Goal: Task Accomplishment & Management: Manage account settings

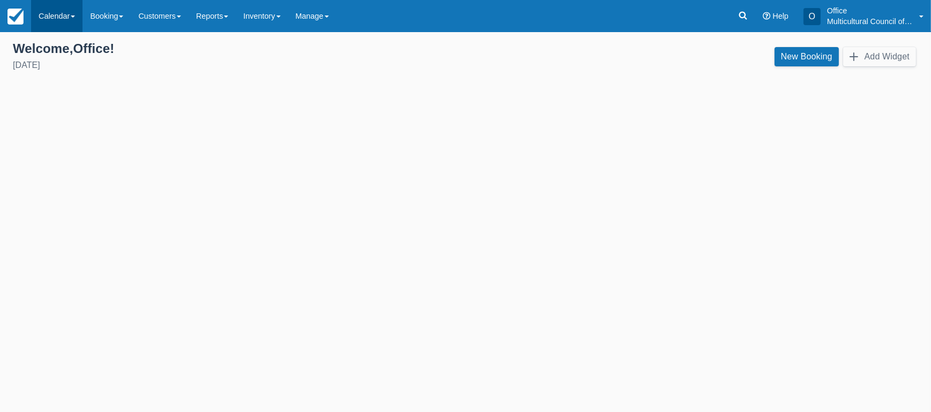
click at [66, 5] on link "Calendar" at bounding box center [56, 16] width 51 height 32
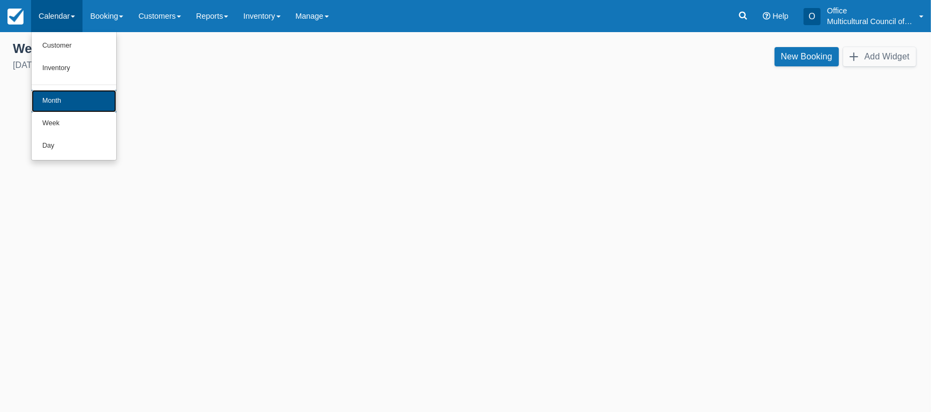
click at [70, 104] on link "Month" at bounding box center [74, 101] width 85 height 22
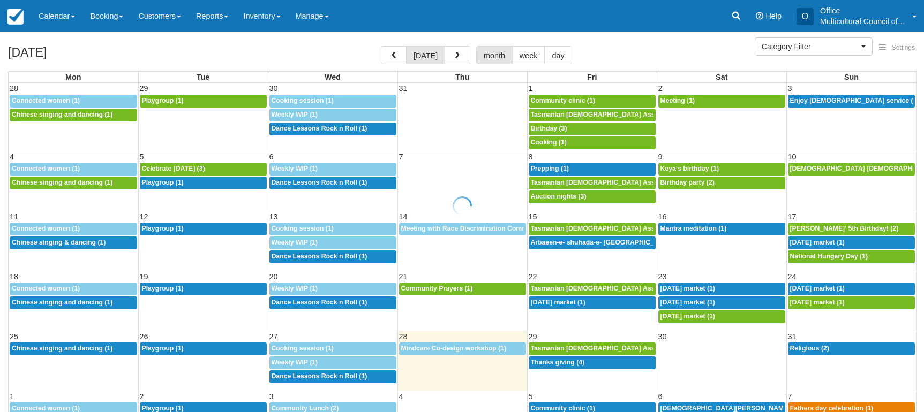
select select
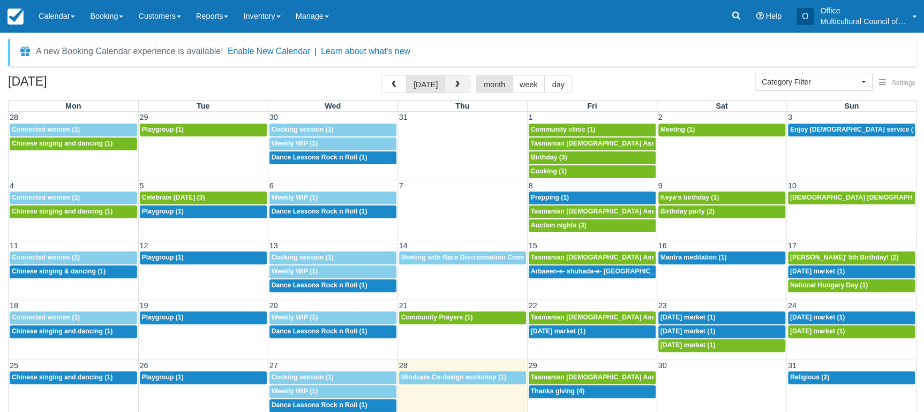
click at [454, 81] on span "button" at bounding box center [457, 84] width 7 height 7
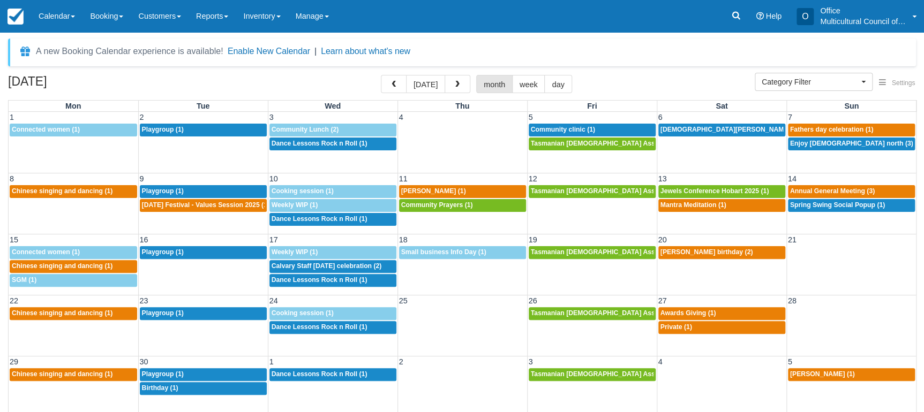
click at [454, 81] on span "button" at bounding box center [457, 84] width 7 height 7
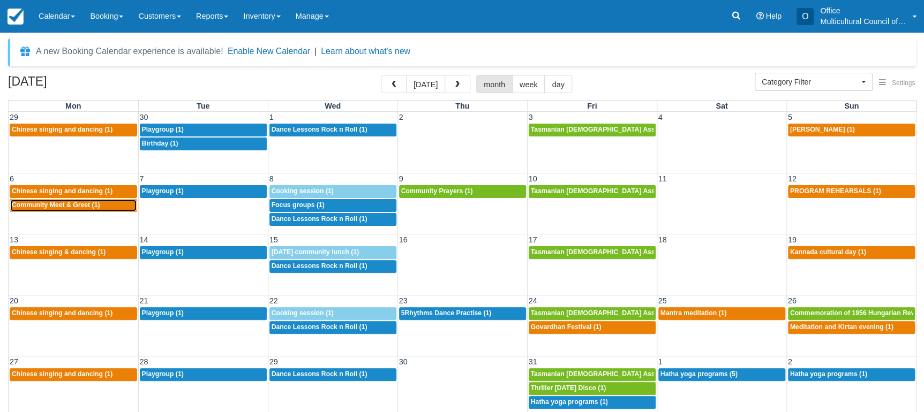
click at [35, 209] on div "5:30p Community Meet & Greet (1)" at bounding box center [73, 205] width 123 height 9
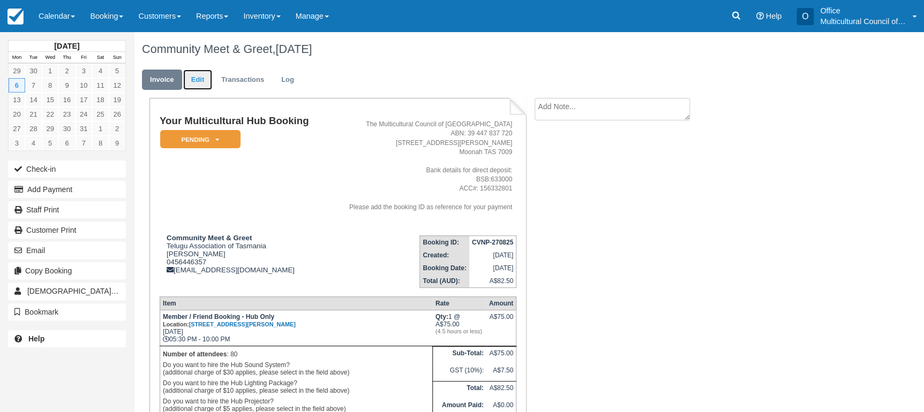
click at [191, 79] on link "Edit" at bounding box center [197, 80] width 29 height 21
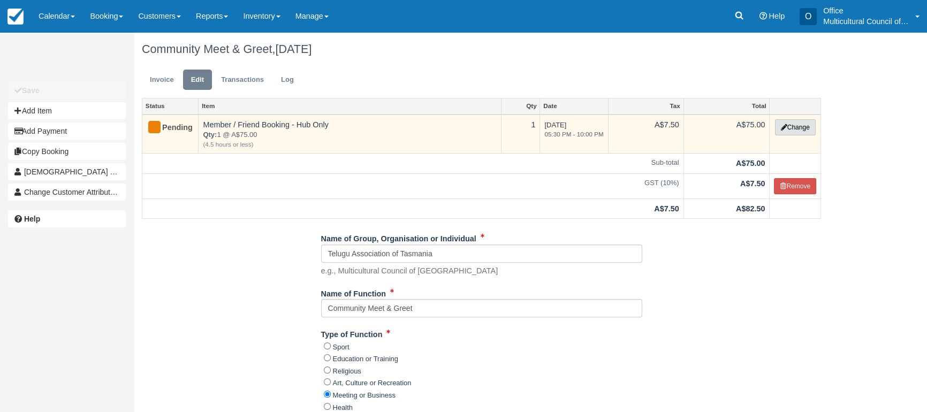
click at [809, 130] on button "Change" at bounding box center [795, 127] width 41 height 16
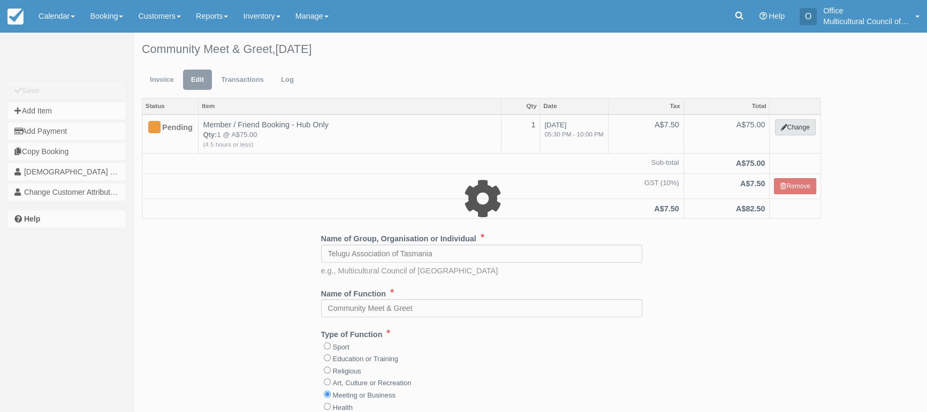
select select "2"
type input "75.00"
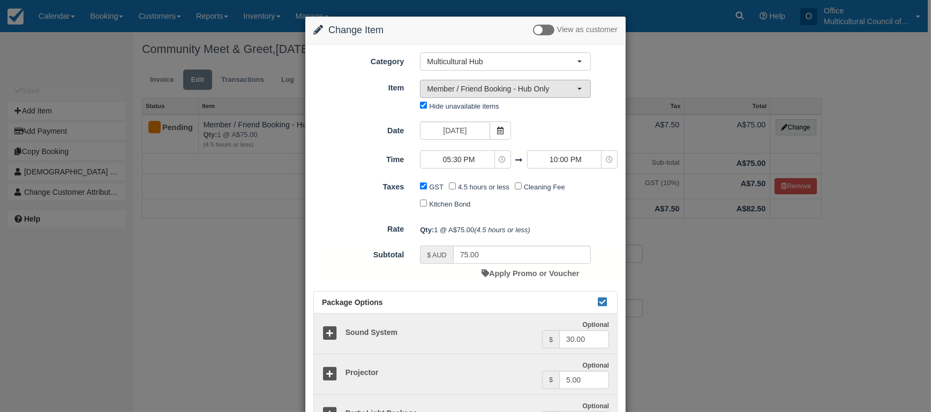
click at [508, 92] on span "Member / Friend Booking - Hub Only" at bounding box center [502, 89] width 150 height 11
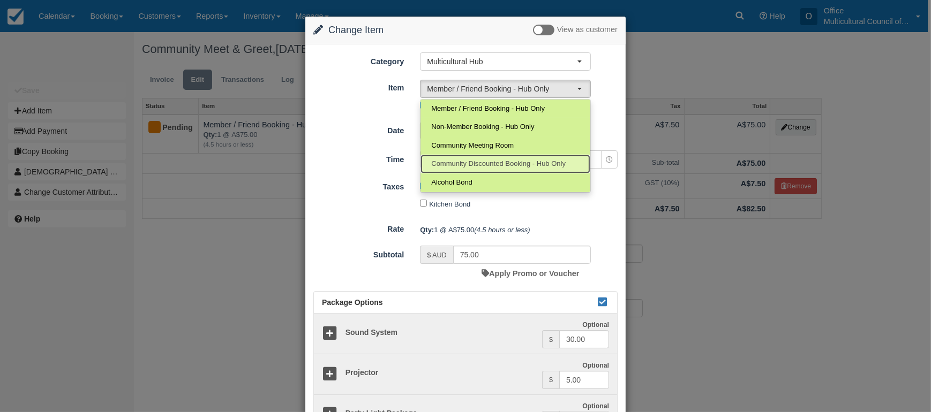
click at [505, 167] on span "Community Discounted Booking - Hub Only" at bounding box center [498, 164] width 134 height 10
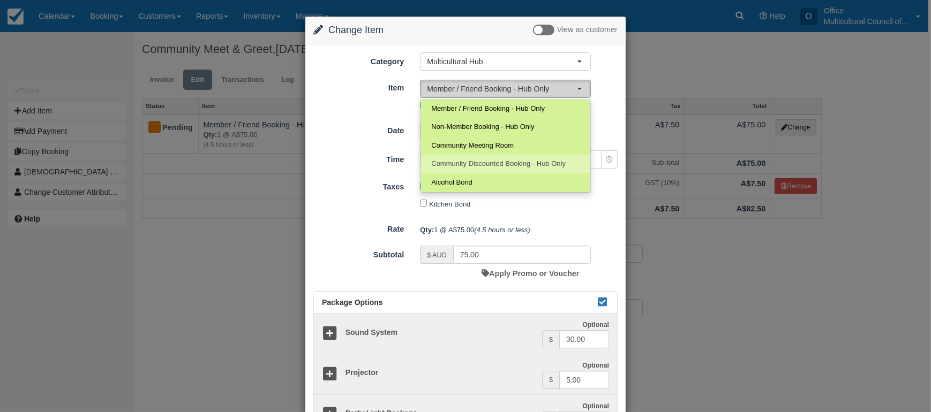
select select "4"
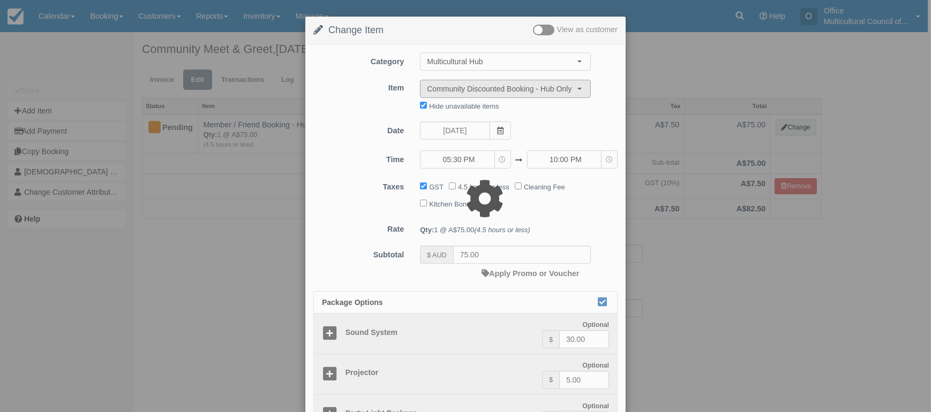
type input "40.00"
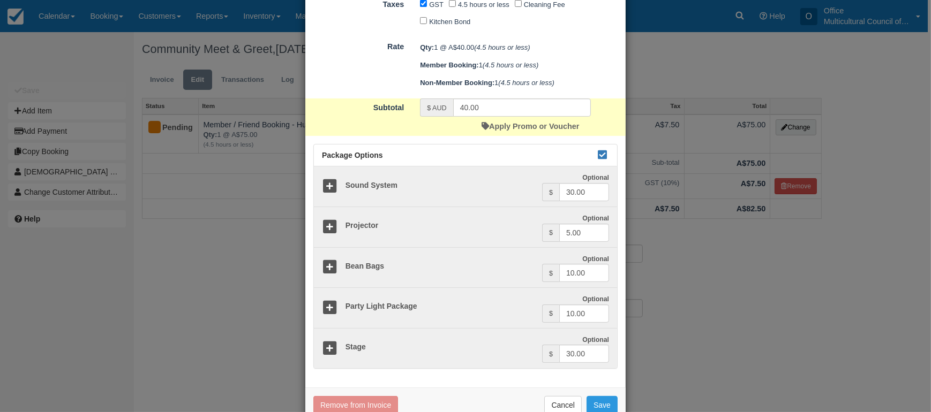
scroll to position [294, 0]
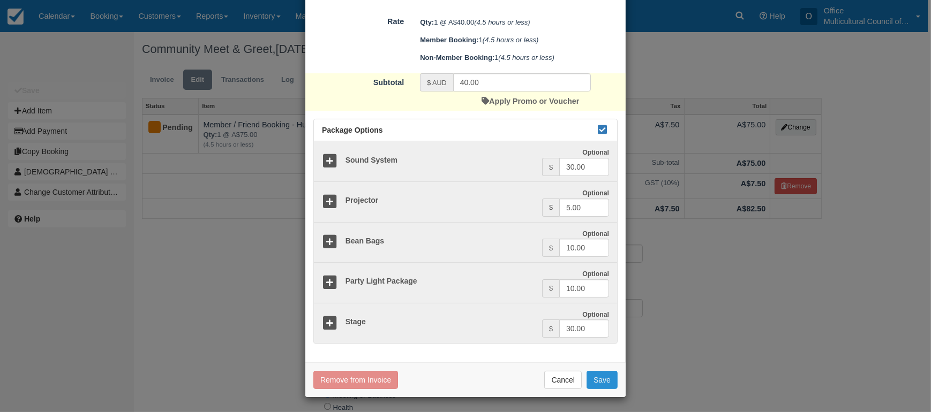
click at [588, 376] on button "Save" at bounding box center [601, 380] width 31 height 18
checkbox input "false"
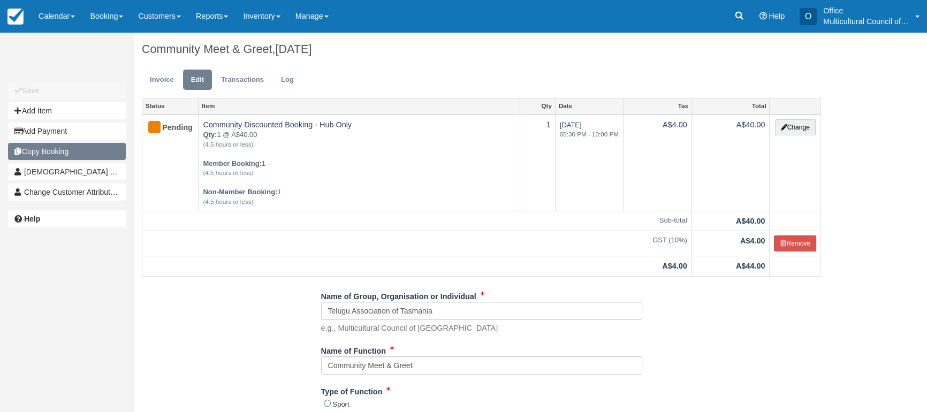
click at [62, 155] on button "Copy Booking" at bounding box center [67, 151] width 118 height 17
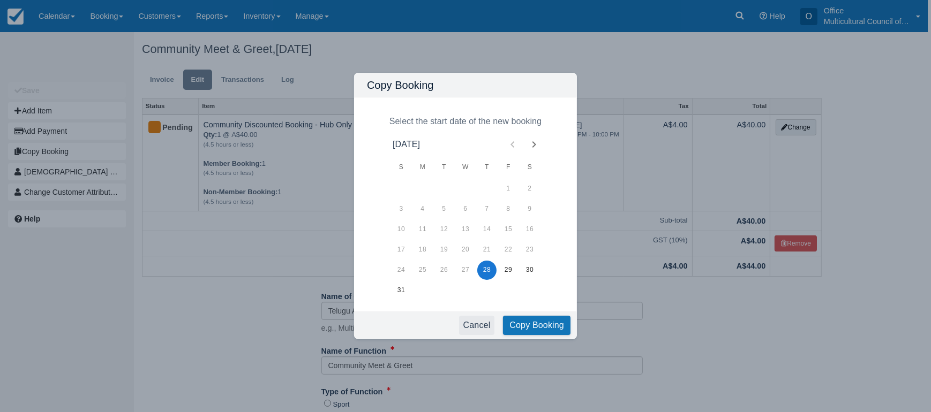
click at [475, 319] on button "Cancel" at bounding box center [477, 325] width 36 height 19
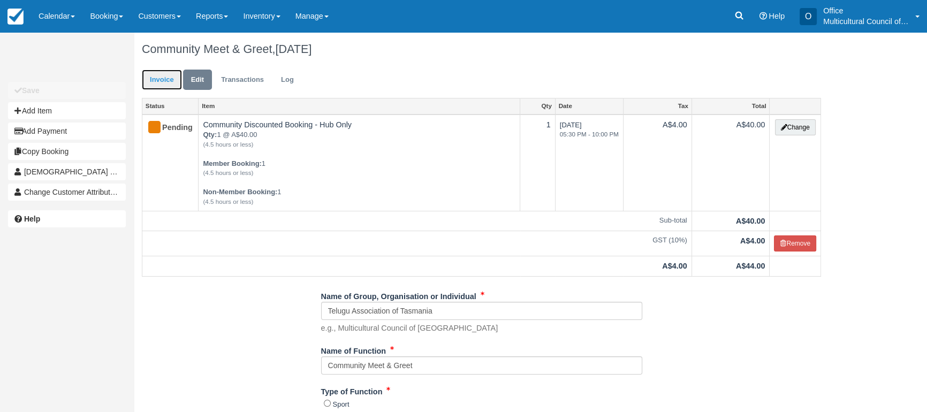
click at [169, 79] on link "Invoice" at bounding box center [162, 80] width 40 height 21
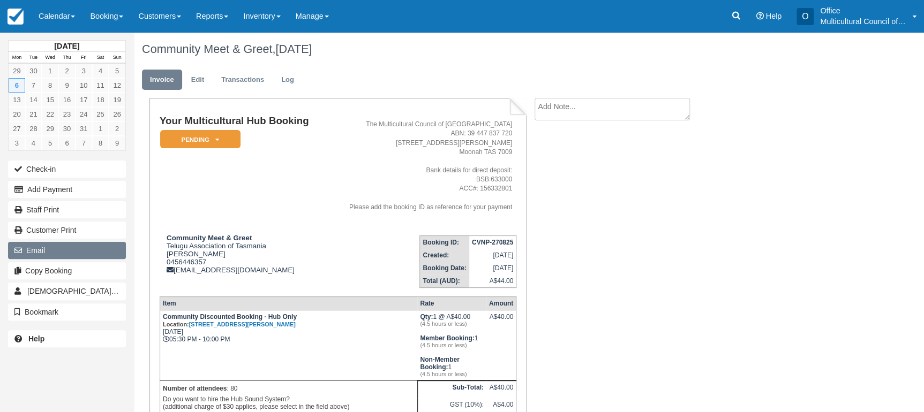
click at [63, 248] on button "Email" at bounding box center [67, 250] width 118 height 17
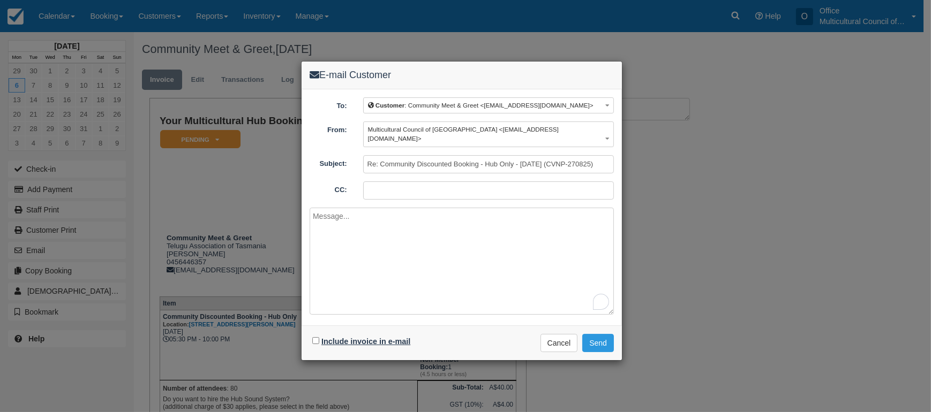
click at [327, 337] on label "Include invoice in e-mail" at bounding box center [365, 341] width 89 height 9
click at [319, 337] on input "Include invoice in e-mail" at bounding box center [315, 340] width 7 height 7
checkbox input "true"
click at [599, 337] on button "Send" at bounding box center [598, 343] width 32 height 18
